Goal: Obtain resource: Download file/media

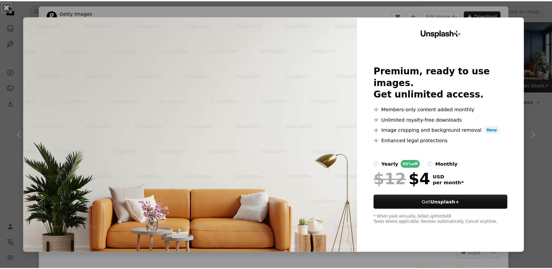
scroll to position [2405, 0]
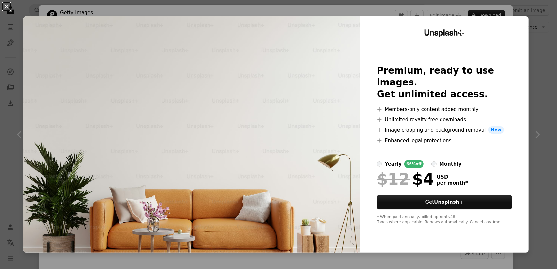
click at [10, 9] on button "An X shape" at bounding box center [7, 7] width 8 height 8
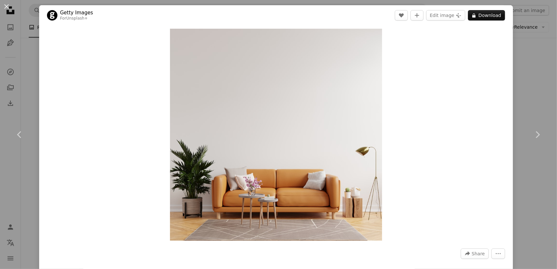
click at [3, 6] on button "An X shape" at bounding box center [7, 7] width 8 height 8
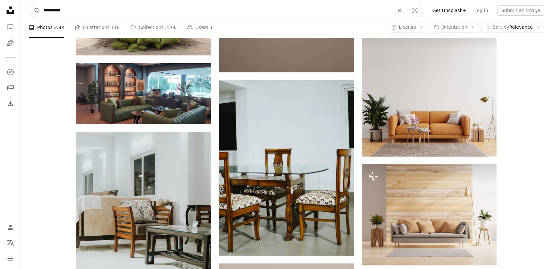
drag, startPoint x: 89, startPoint y: 11, endPoint x: 0, endPoint y: -7, distance: 91.1
type input "*******"
click button "A magnifying glass" at bounding box center [34, 10] width 11 height 12
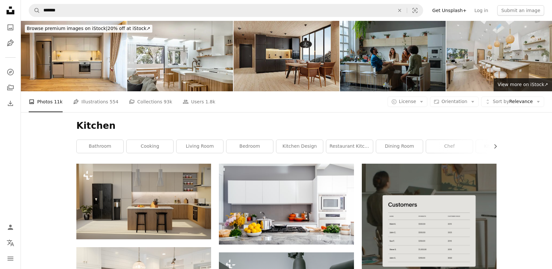
click at [496, 61] on img at bounding box center [499, 56] width 106 height 70
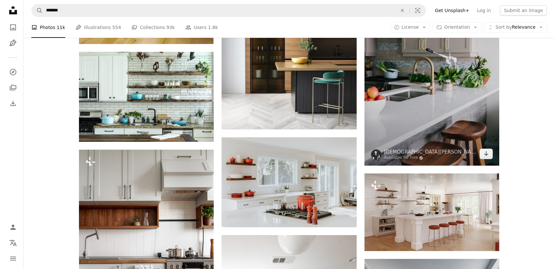
scroll to position [489, 0]
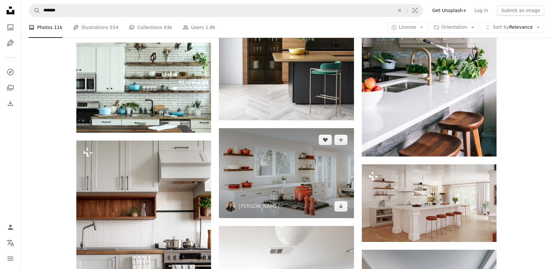
click at [272, 181] on img at bounding box center [286, 173] width 135 height 90
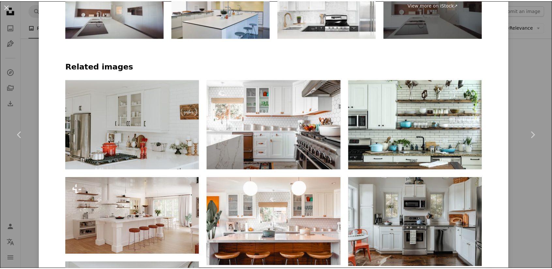
scroll to position [522, 0]
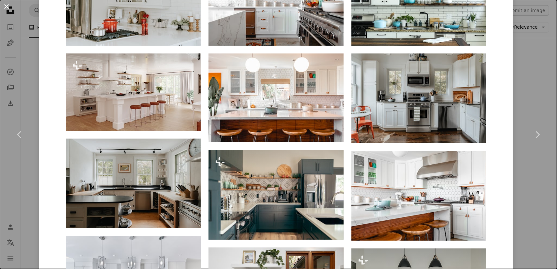
click at [7, 9] on button "An X shape" at bounding box center [7, 7] width 8 height 8
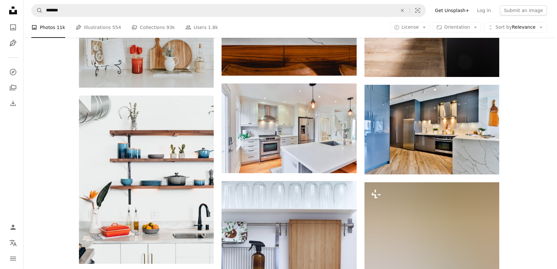
scroll to position [881, 0]
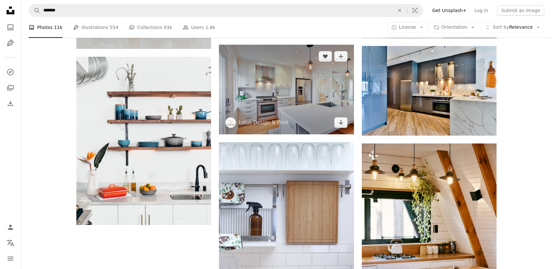
click at [279, 109] on img at bounding box center [286, 90] width 135 height 90
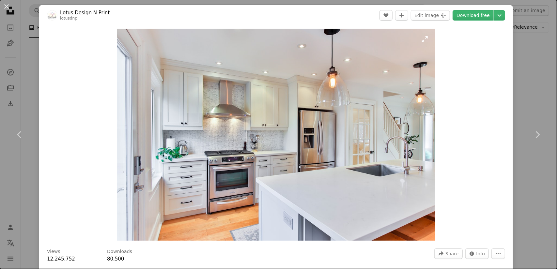
click at [279, 109] on img "Zoom in on this image" at bounding box center [276, 135] width 318 height 212
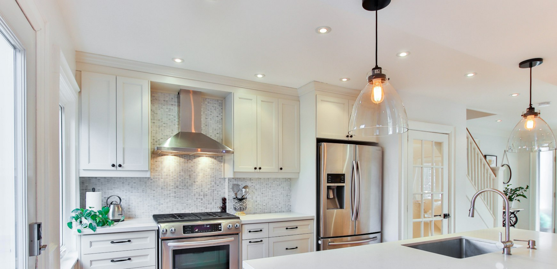
scroll to position [48, 0]
